Goal: Task Accomplishment & Management: Manage account settings

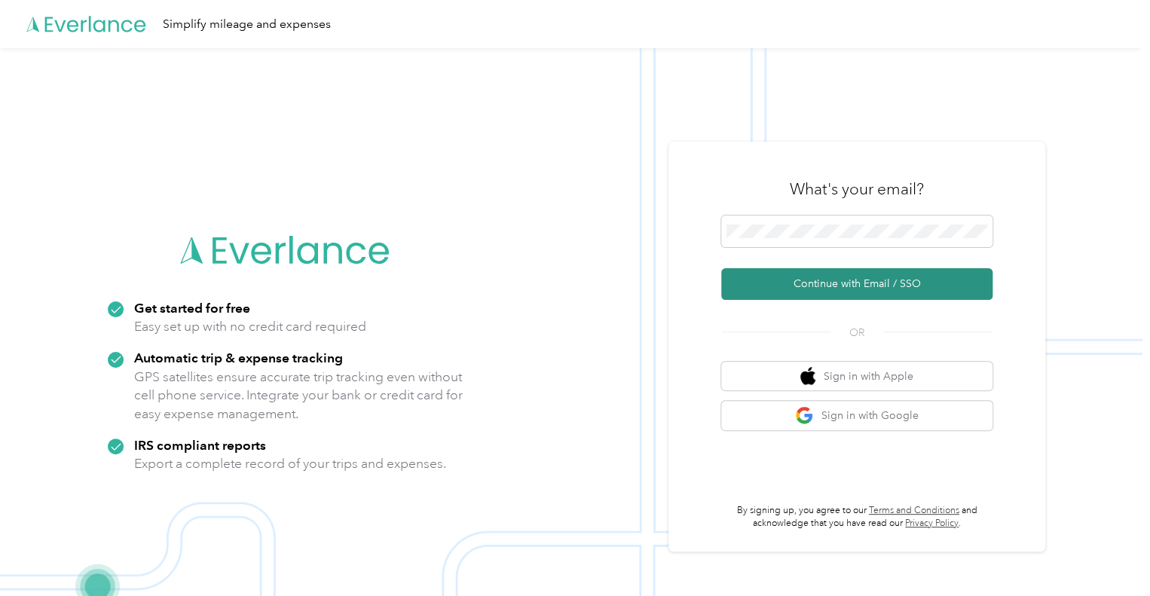
click at [838, 280] on button "Continue with Email / SSO" at bounding box center [856, 284] width 271 height 32
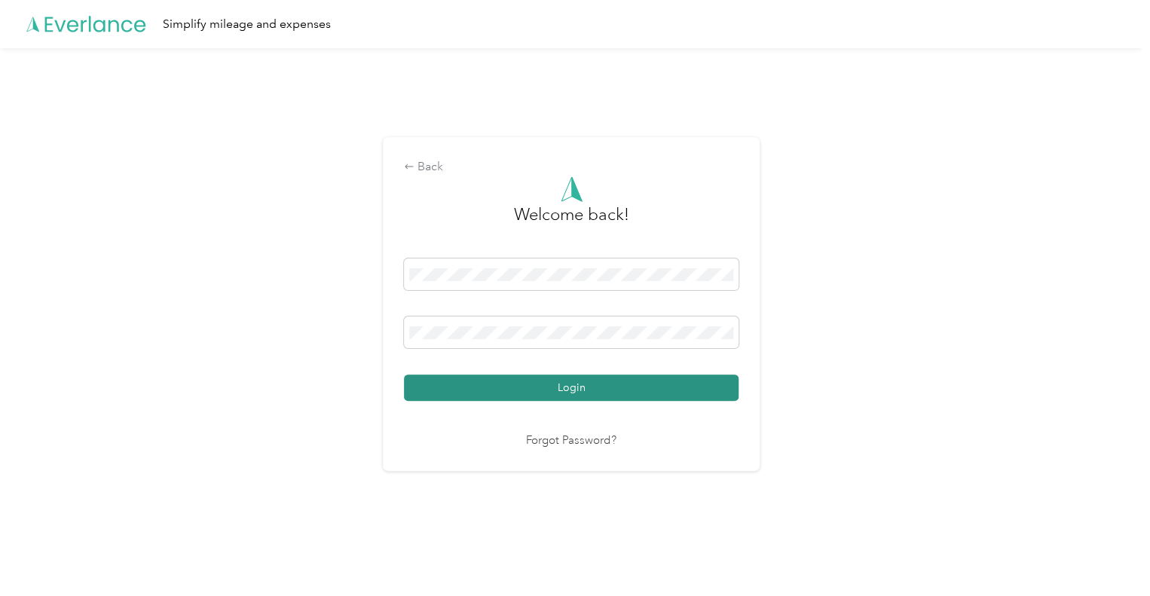
click at [620, 385] on button "Login" at bounding box center [571, 388] width 335 height 26
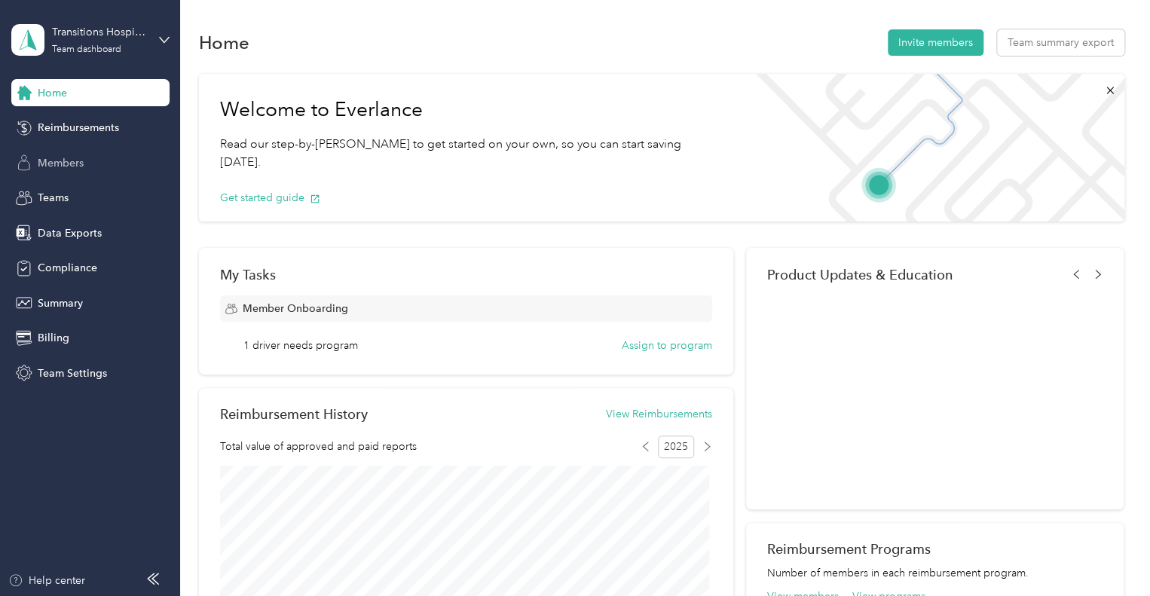
click at [73, 159] on span "Members" at bounding box center [61, 163] width 46 height 16
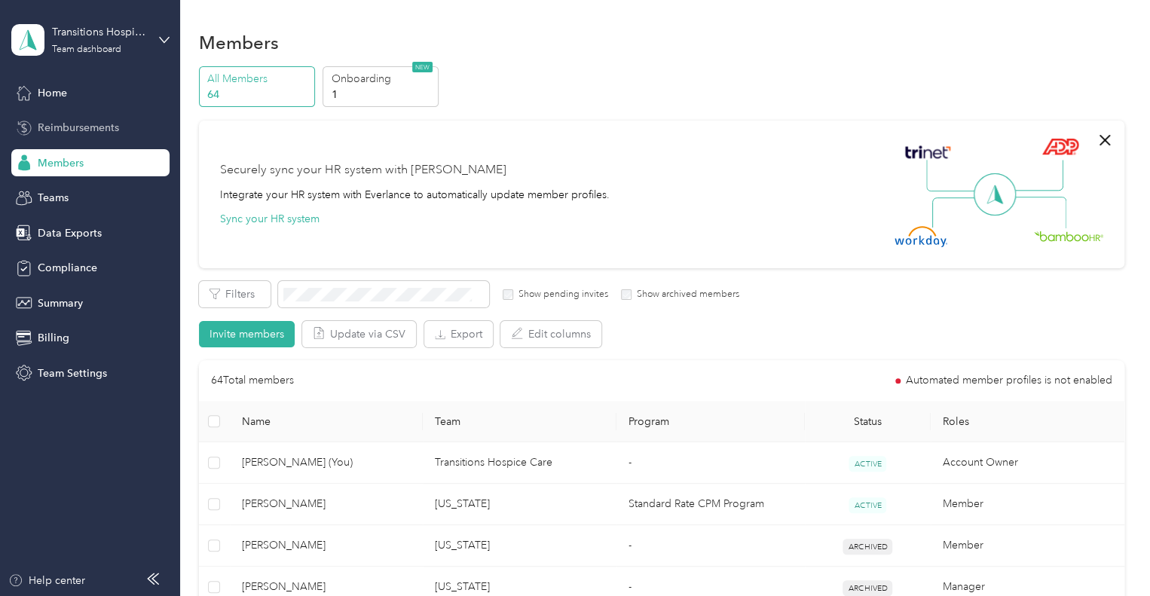
click at [87, 125] on span "Reimbursements" at bounding box center [78, 128] width 81 height 16
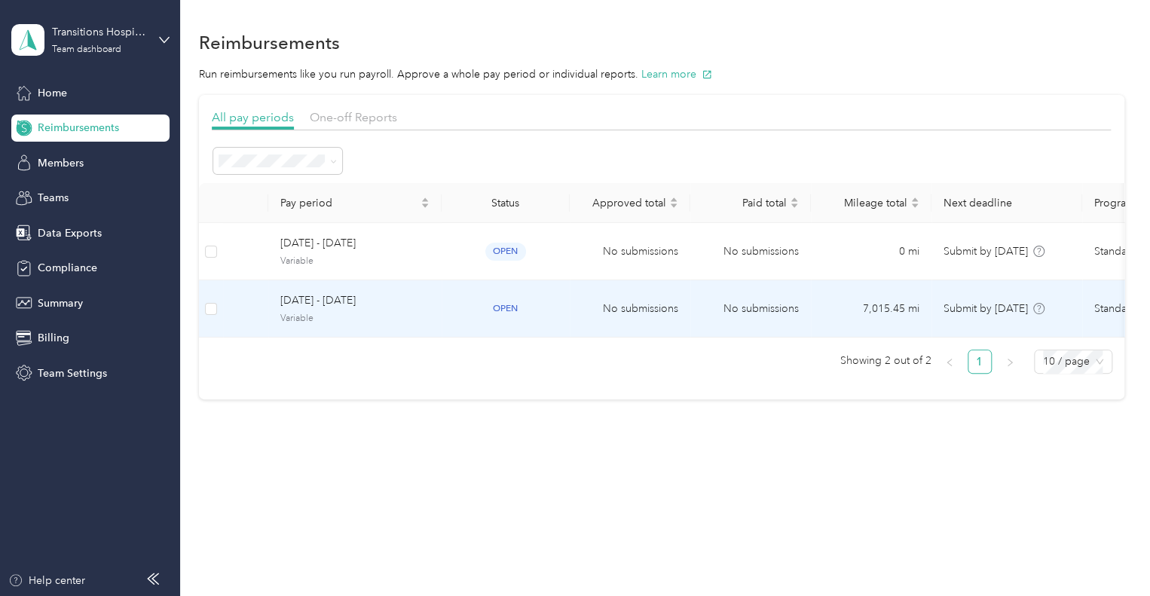
click at [356, 322] on span "Variable" at bounding box center [354, 319] width 149 height 14
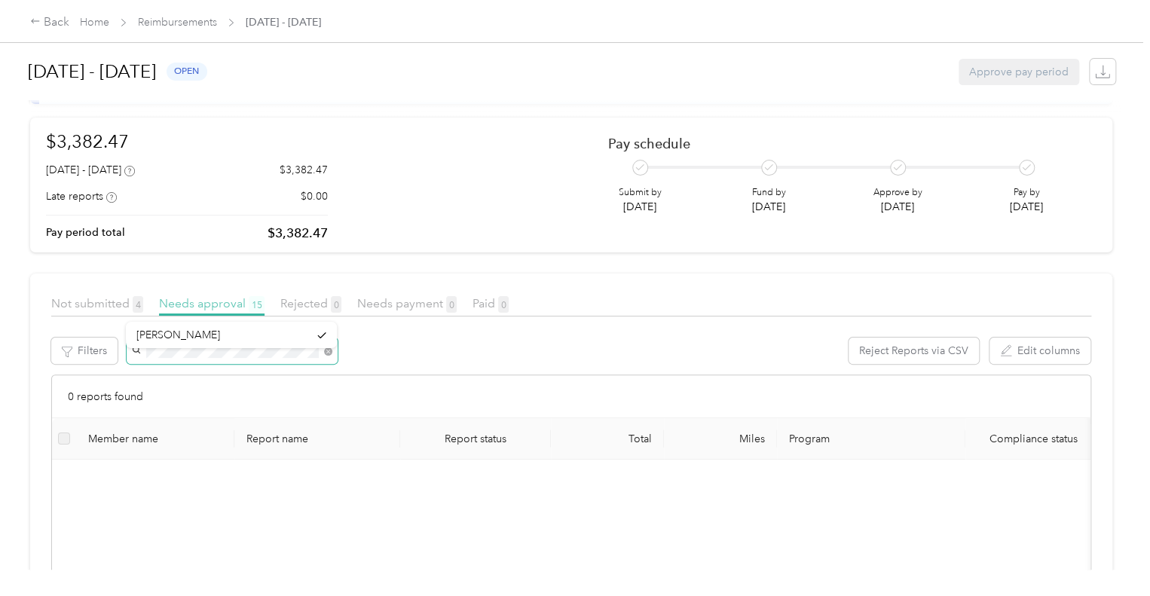
scroll to position [151, 0]
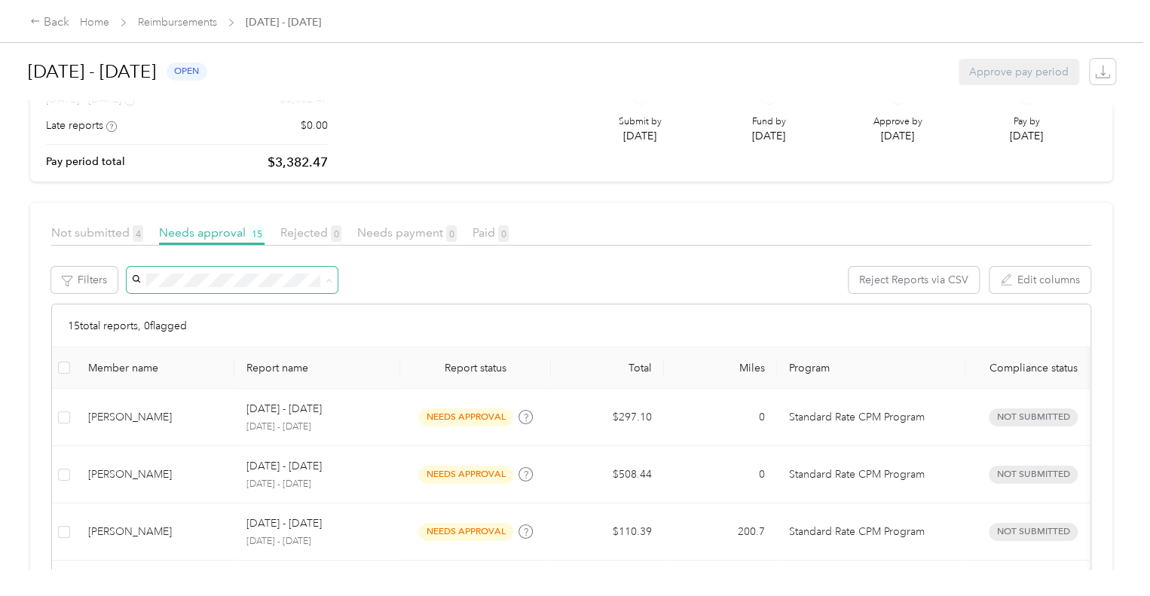
click at [479, 302] on div "Reject Reports via CSV Edit columns" at bounding box center [609, 285] width 966 height 37
